Goal: Task Accomplishment & Management: Manage account settings

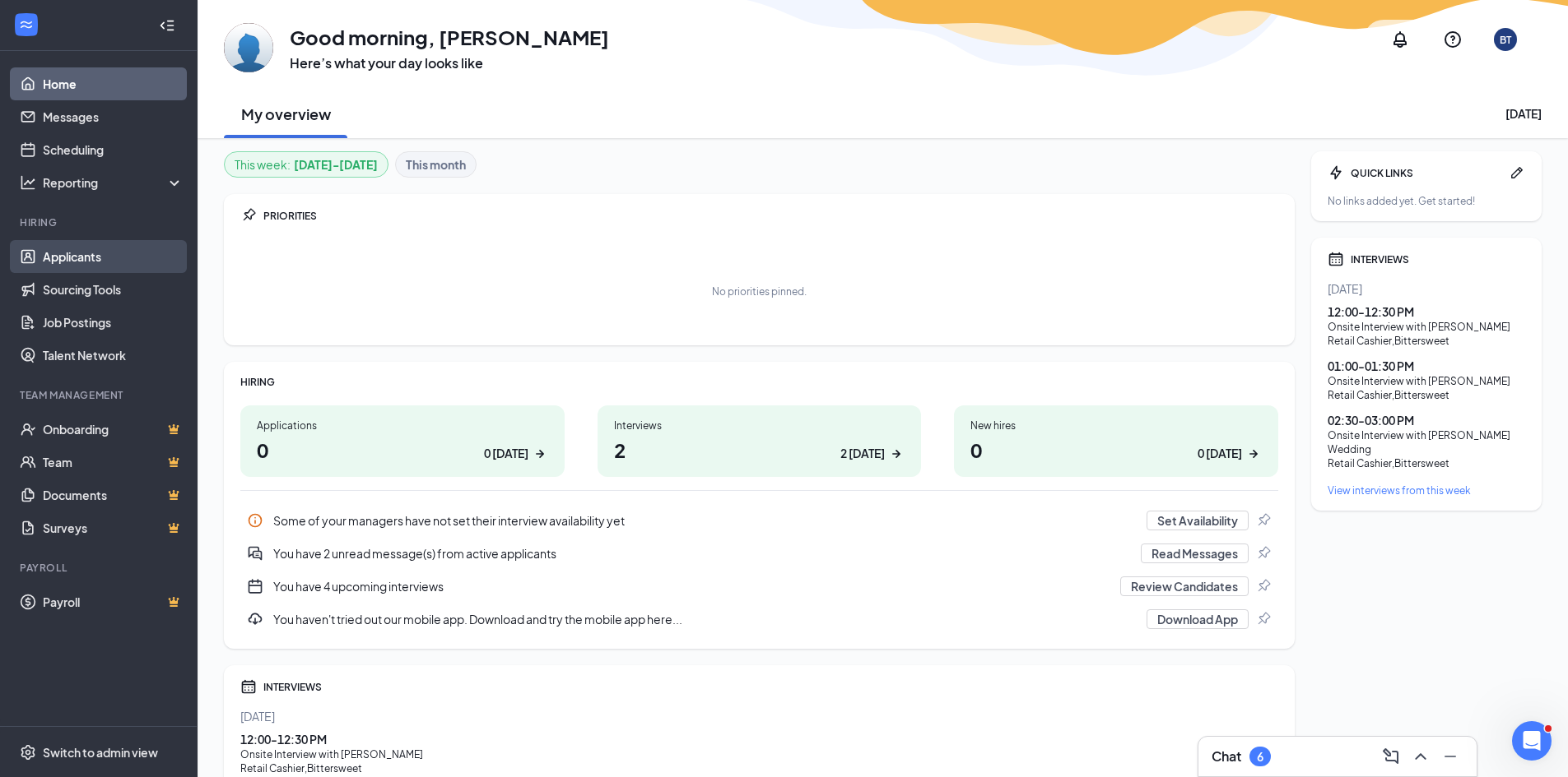
click at [90, 259] on link "Applicants" at bounding box center [113, 257] width 141 height 33
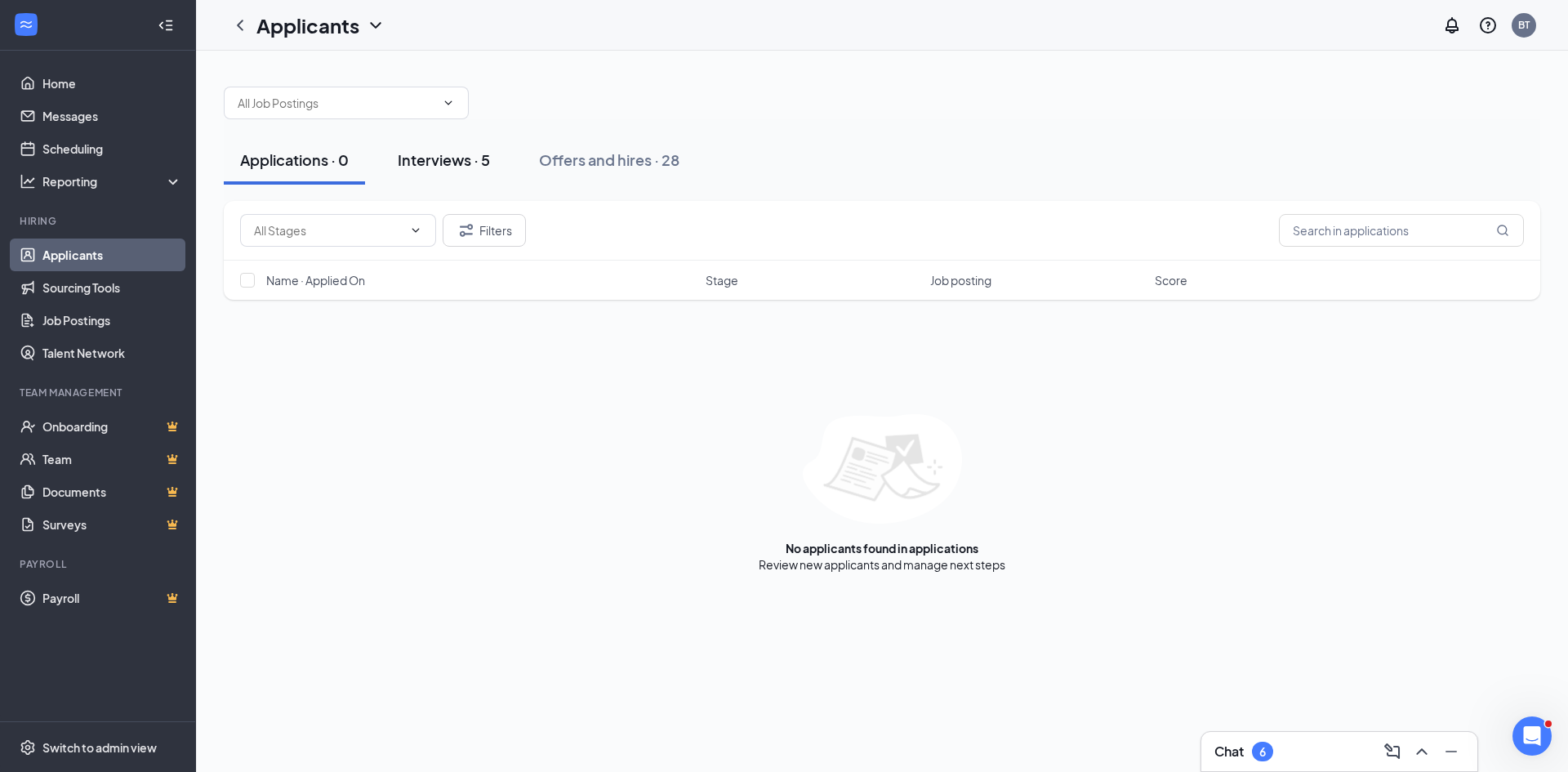
click at [434, 152] on div "Interviews · 5" at bounding box center [444, 159] width 92 height 20
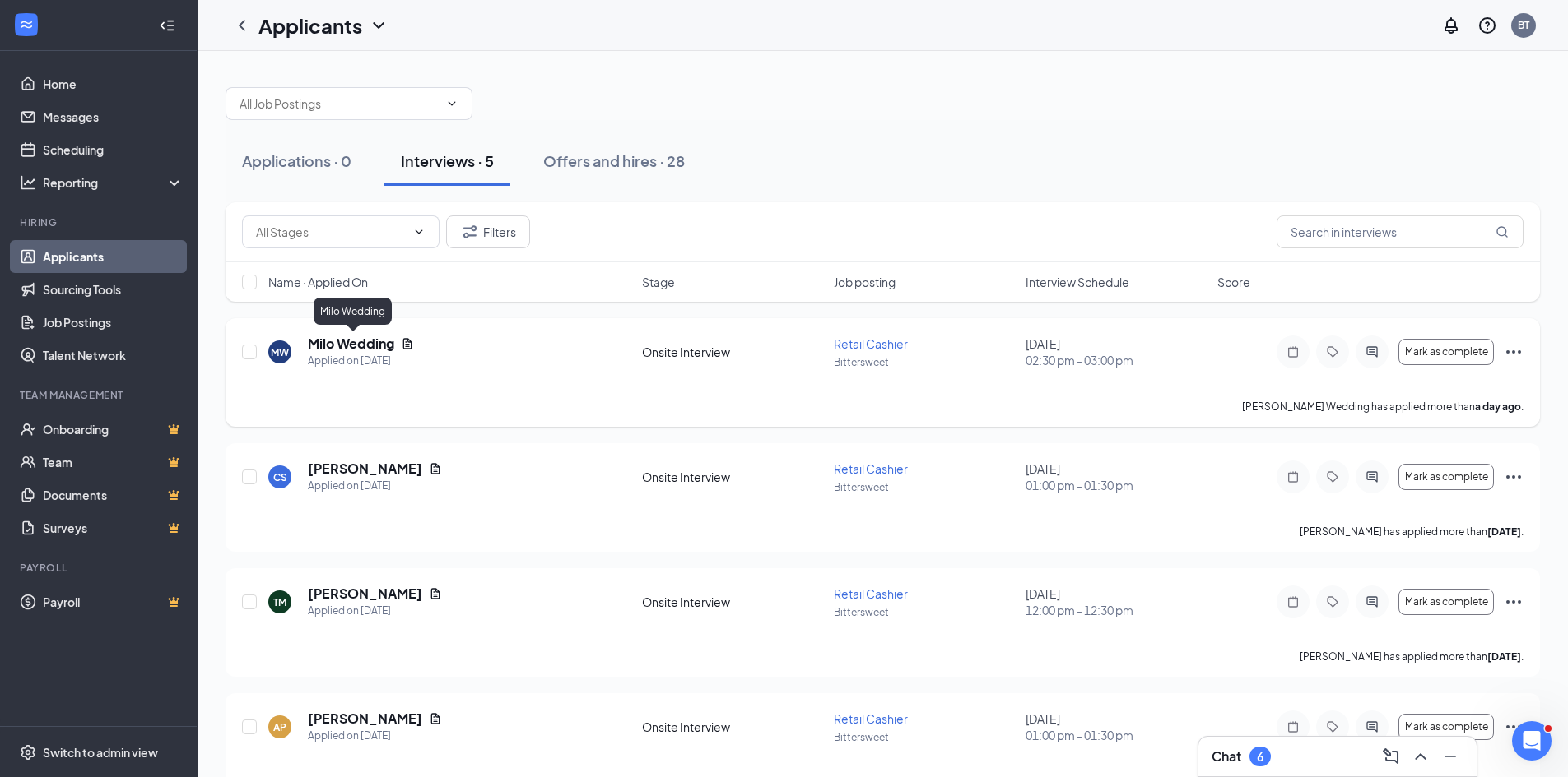
click at [350, 346] on h5 "Milo Wedding" at bounding box center [350, 344] width 86 height 18
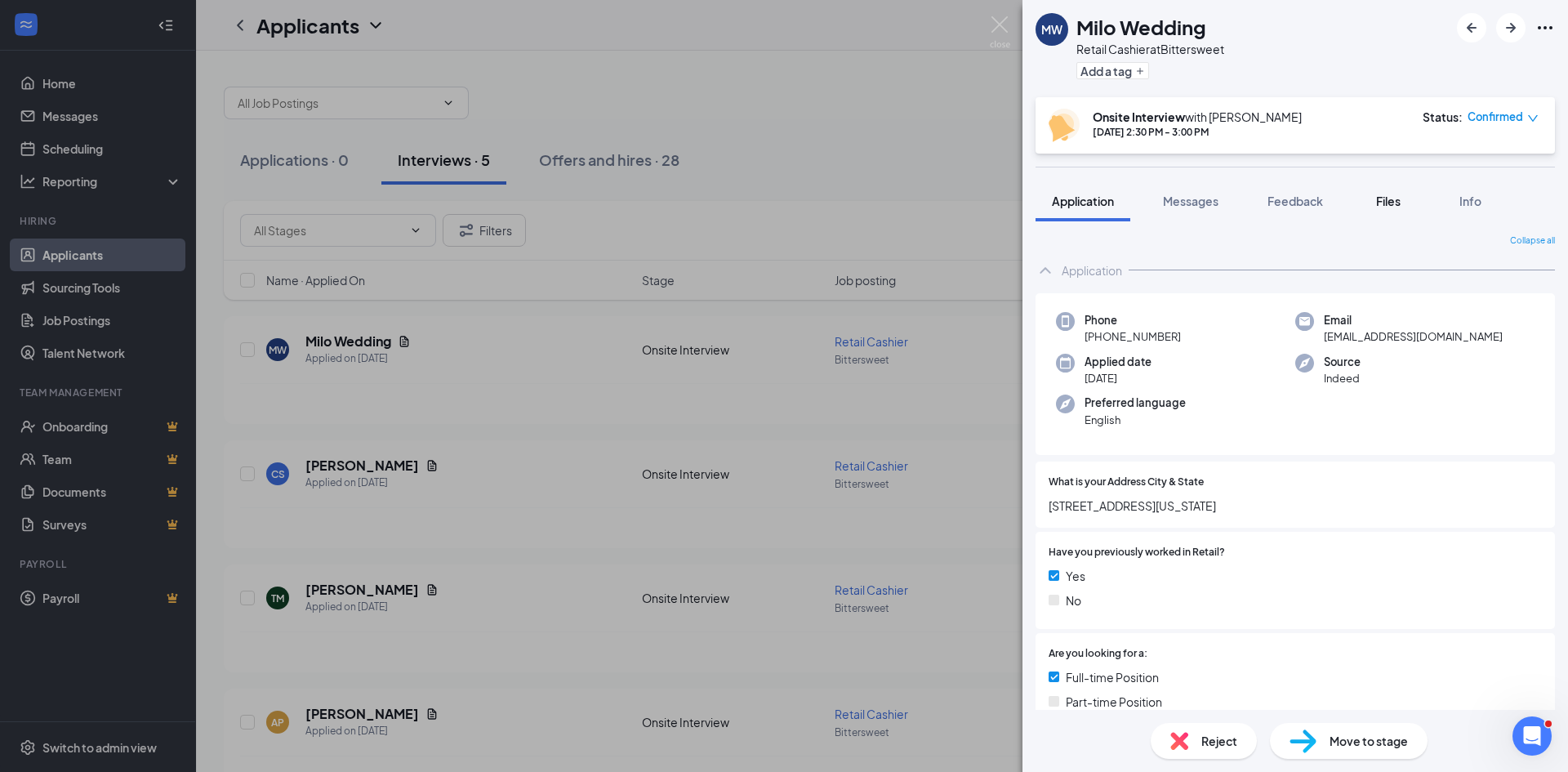
click at [1397, 196] on span "Files" at bounding box center [1389, 200] width 25 height 14
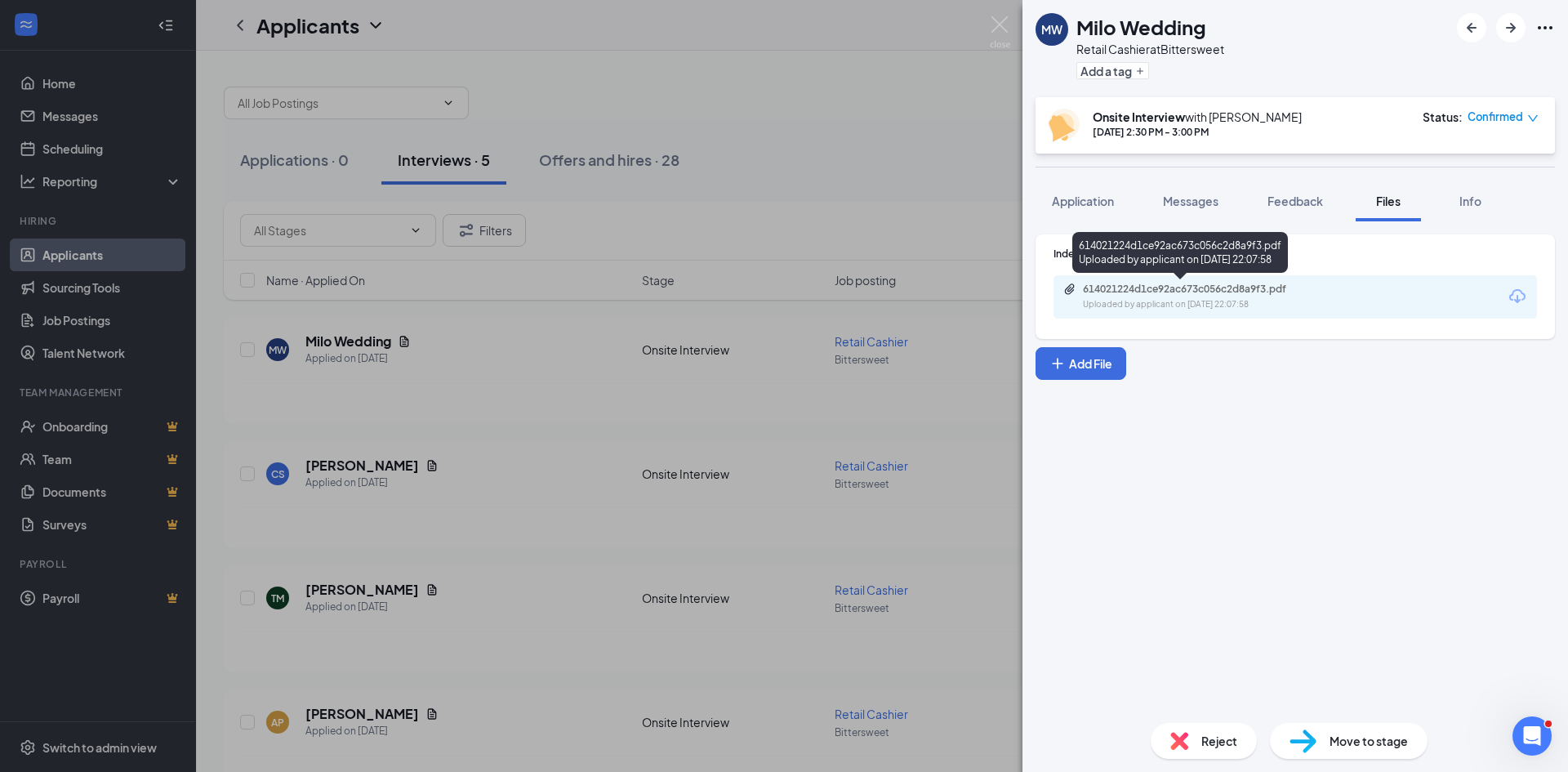
click at [1214, 290] on div "614021224d1ce92ac673c056c2d8a9f3.pdf" at bounding box center [1197, 290] width 229 height 13
click at [766, 132] on div "[PERSON_NAME] Wedding Retail Cashier at Bittersweet Add a tag Onsite Interview …" at bounding box center [784, 386] width 1568 height 772
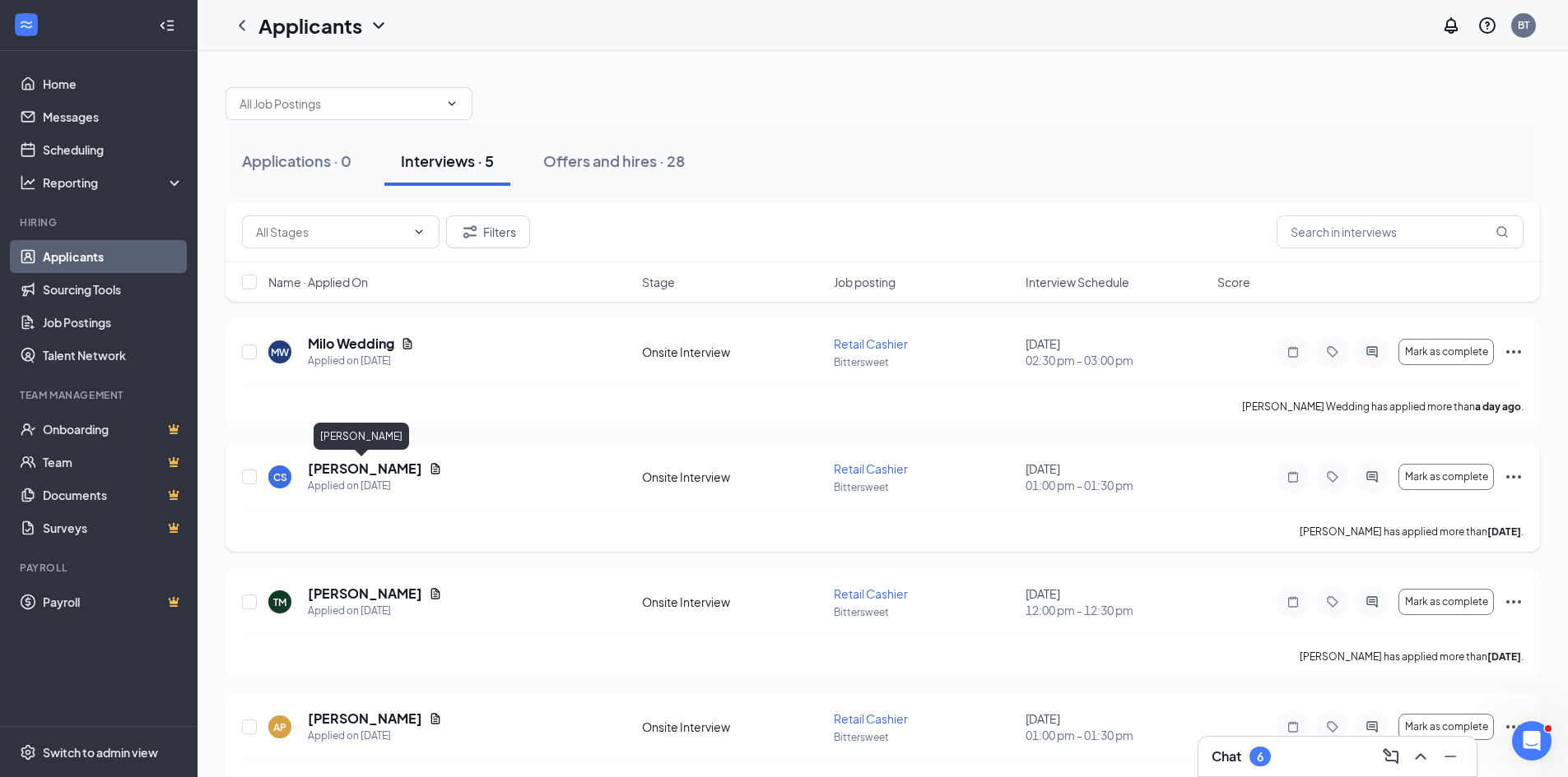
click at [384, 471] on h5 "[PERSON_NAME]" at bounding box center [365, 468] width 114 height 18
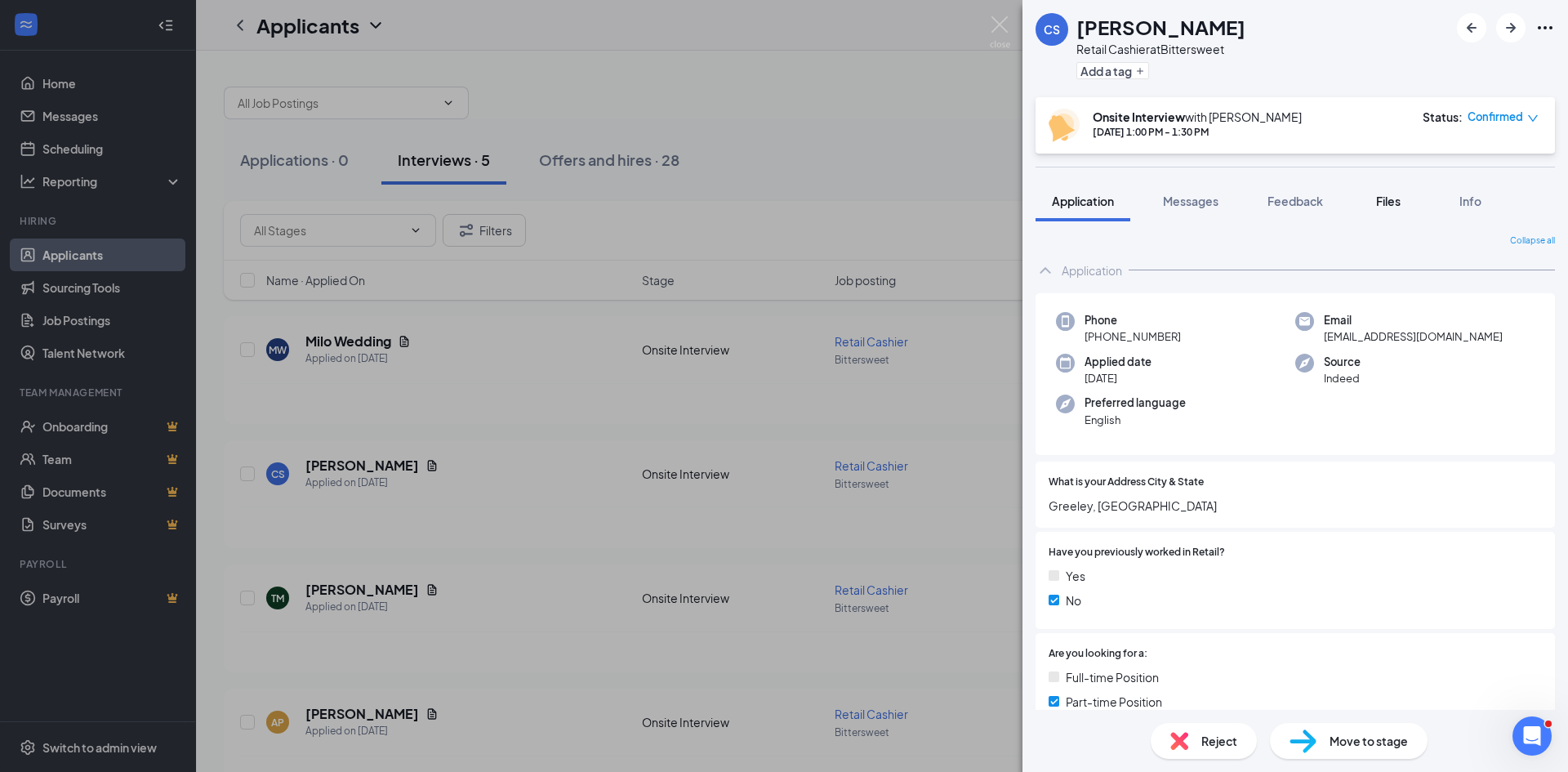
click at [1388, 200] on span "Files" at bounding box center [1389, 200] width 25 height 14
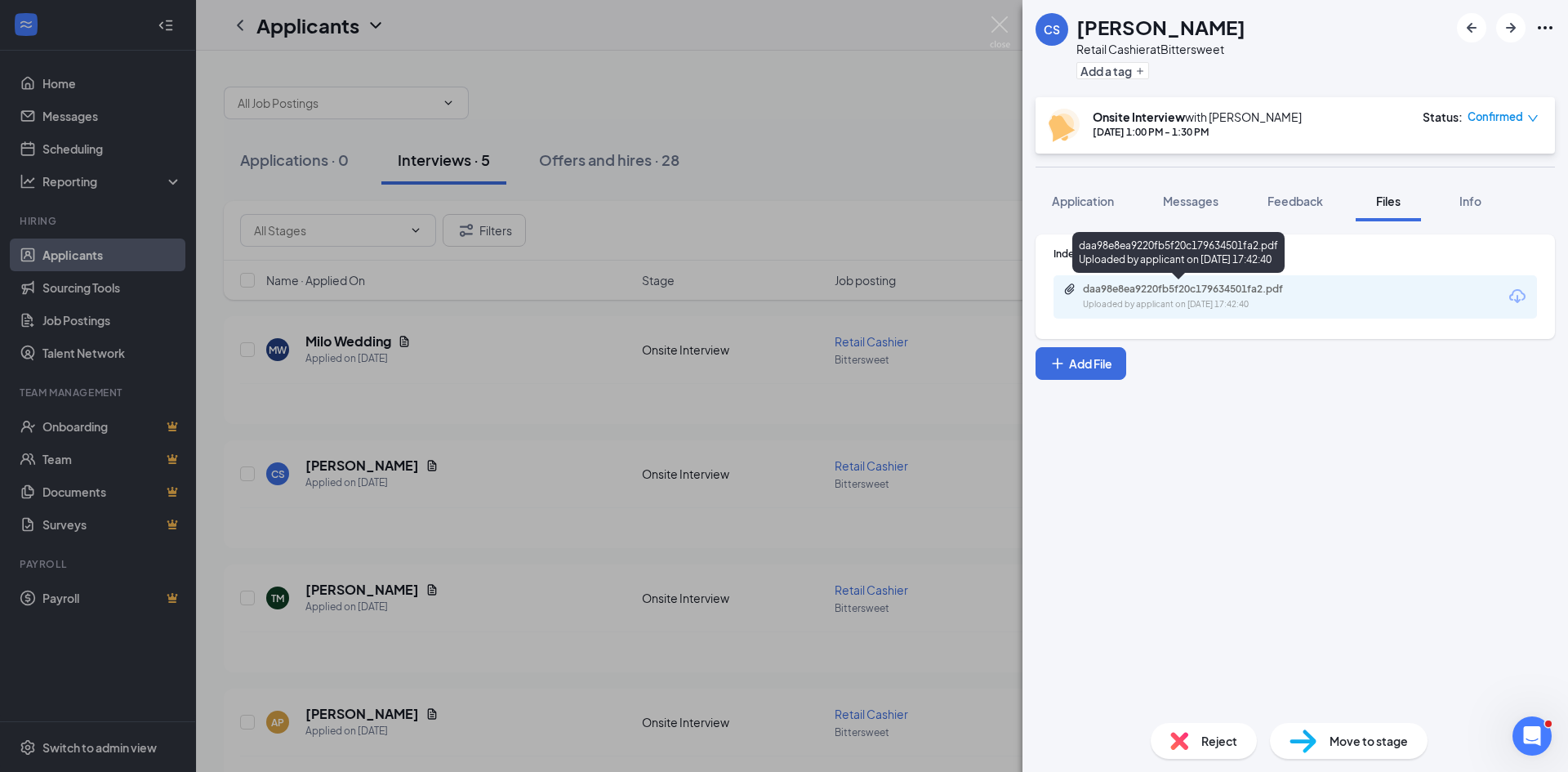
click at [1246, 294] on div "daa98e8ea9220fb5f20c179634501fa2.pdf" at bounding box center [1197, 290] width 229 height 13
click at [766, 125] on div "CS Camryn Shade Retail Cashier at Bittersweet Add a tag Onsite Interview with […" at bounding box center [784, 386] width 1568 height 772
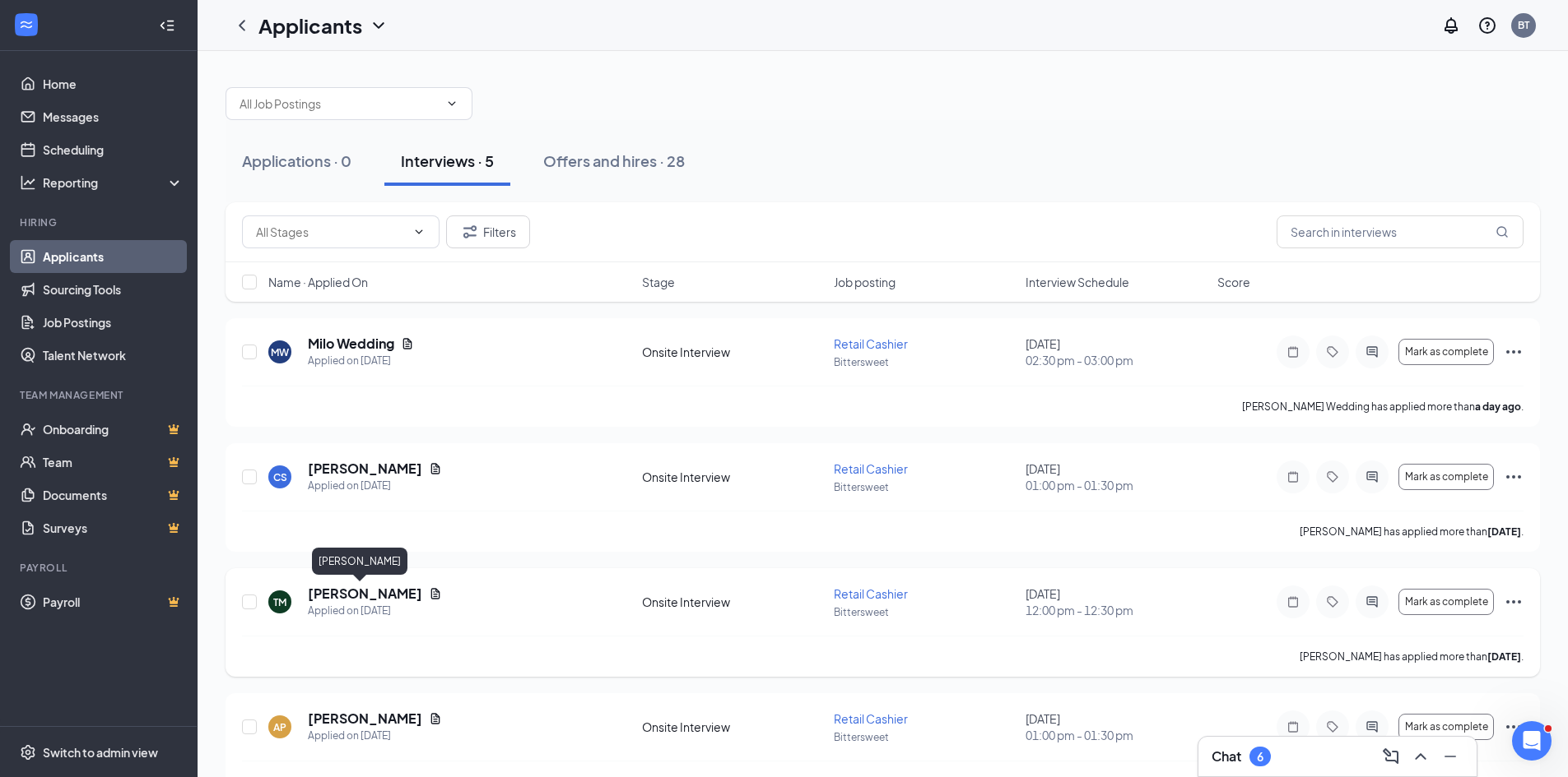
click at [359, 598] on h5 "[PERSON_NAME]" at bounding box center [365, 594] width 114 height 18
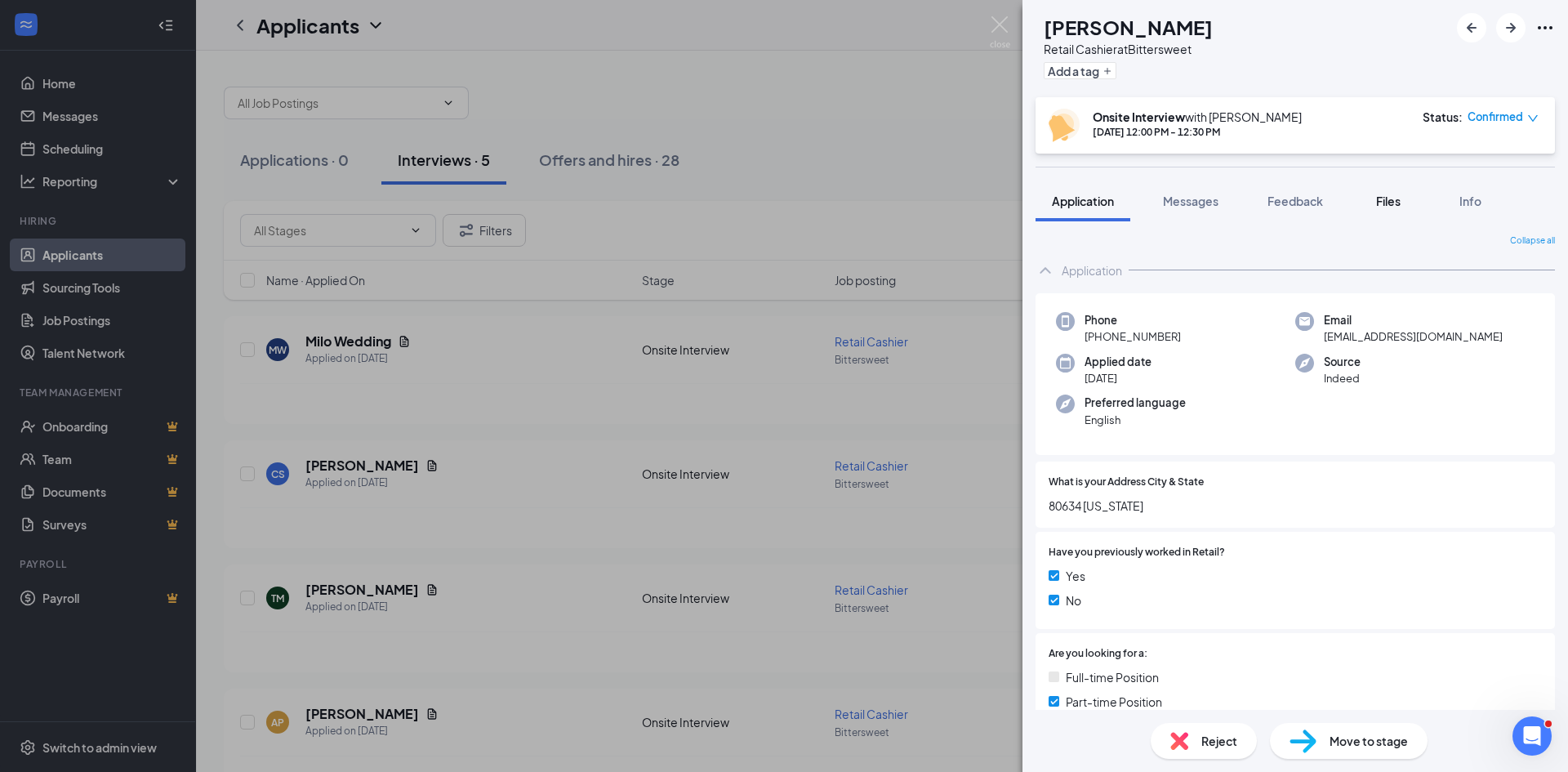
click at [1397, 201] on span "Files" at bounding box center [1389, 200] width 25 height 14
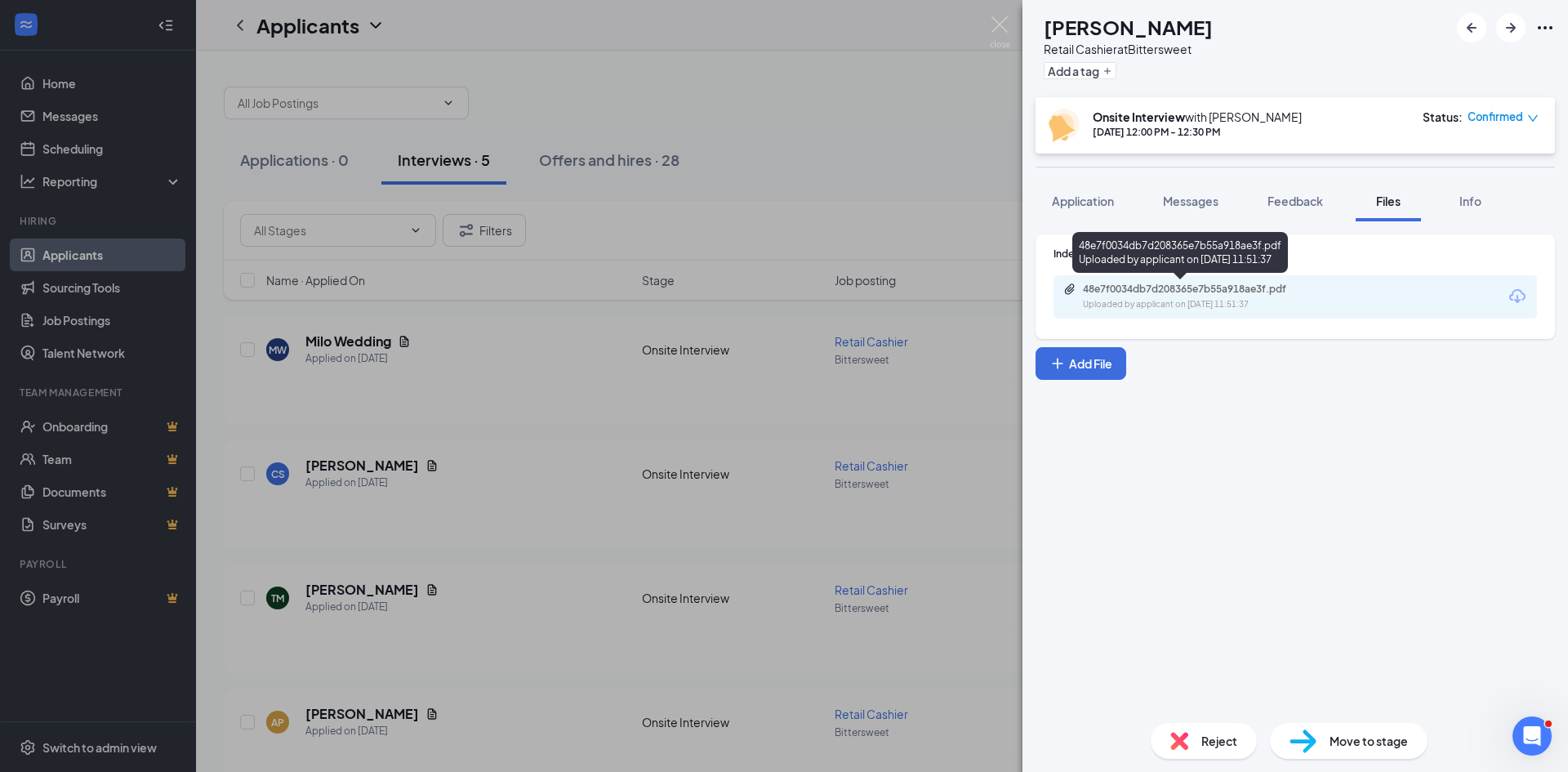
click at [1230, 291] on div "48e7f0034db7d208365e7b55a918ae3f.pdf" at bounding box center [1197, 290] width 229 height 13
click at [693, 83] on div "TM [PERSON_NAME] Retail Cashier at Bittersweet Add a tag Onsite Interview with …" at bounding box center [784, 386] width 1568 height 772
